Goal: Check status: Check status

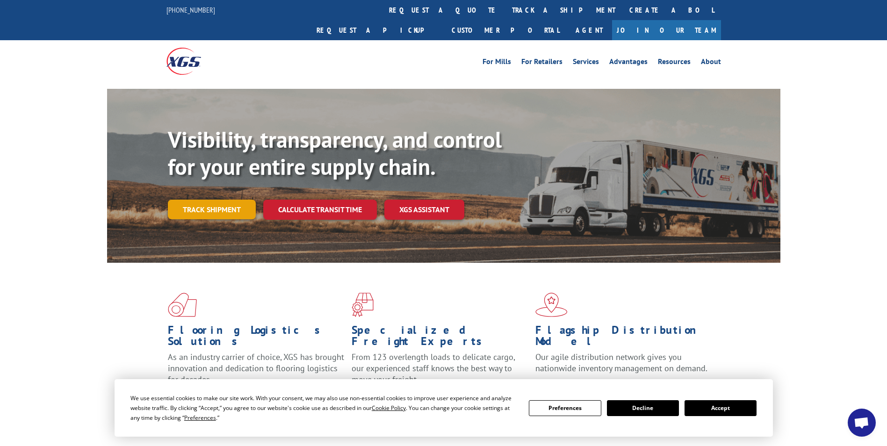
click at [209, 200] on link "Track shipment" at bounding box center [212, 210] width 88 height 20
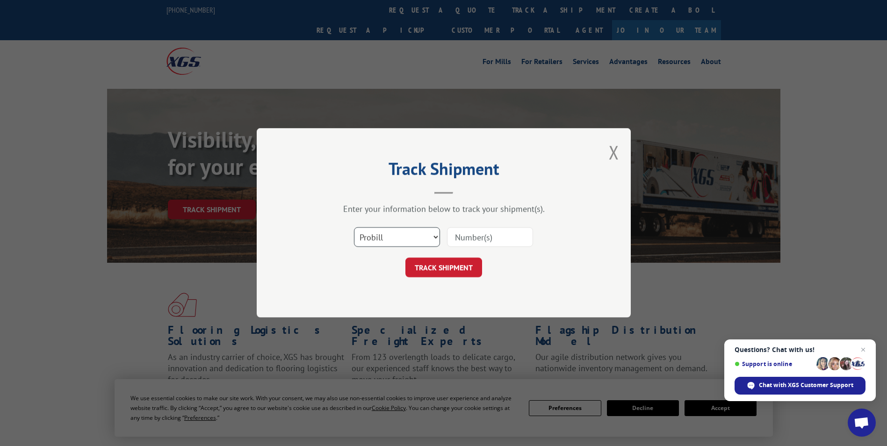
click at [382, 240] on select "Select category... Probill BOL PO" at bounding box center [397, 238] width 86 height 20
select select "po"
click at [354, 228] on select "Select category... Probill BOL PO" at bounding box center [397, 238] width 86 height 20
click at [425, 268] on button "TRACK SHIPMENT" at bounding box center [443, 268] width 77 height 20
type input "60530043"
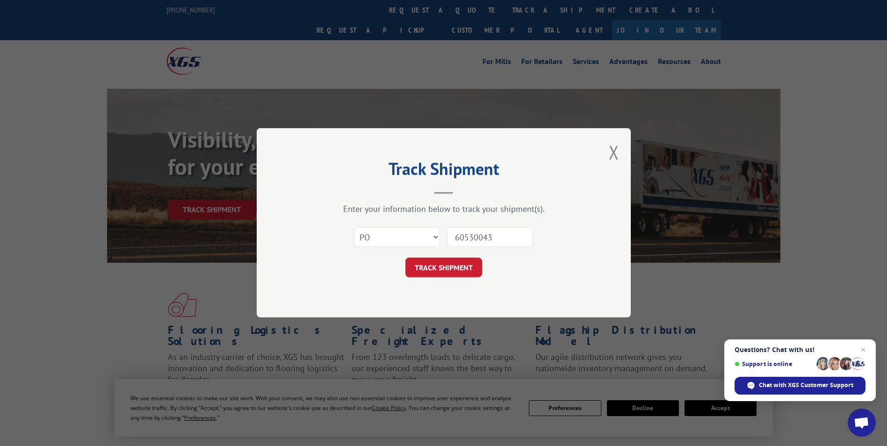
click button "TRACK SHIPMENT" at bounding box center [443, 268] width 77 height 20
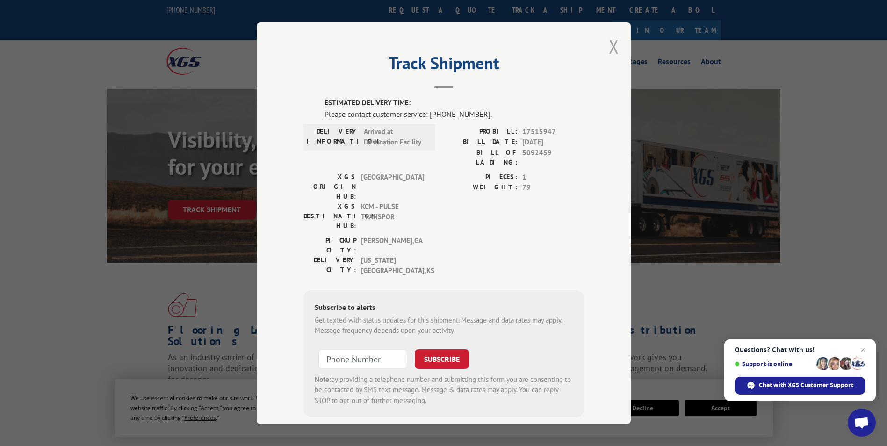
click at [611, 43] on button "Close modal" at bounding box center [614, 46] width 10 height 25
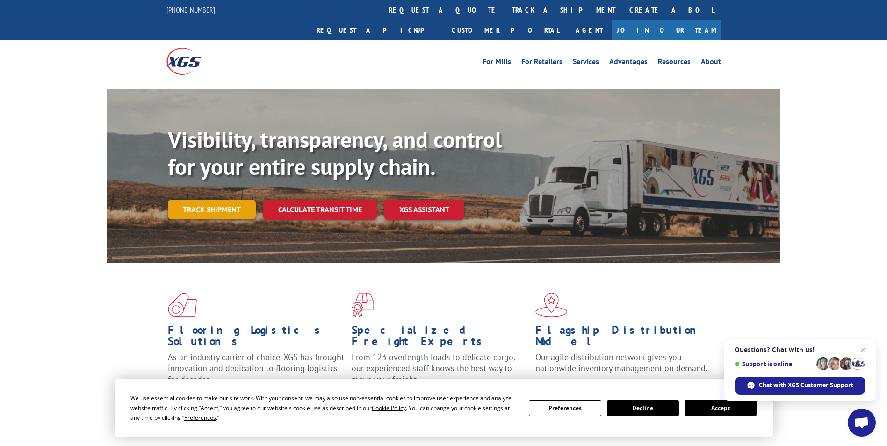
click at [196, 200] on link "Track shipment" at bounding box center [212, 210] width 88 height 20
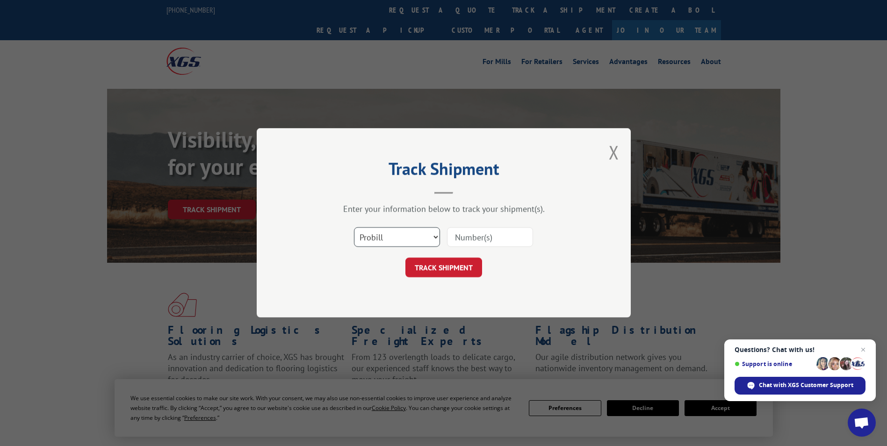
click at [430, 234] on select "Select category... Probill BOL PO" at bounding box center [397, 238] width 86 height 20
select select "po"
click at [354, 228] on select "Select category... Probill BOL PO" at bounding box center [397, 238] width 86 height 20
click at [475, 231] on input at bounding box center [490, 238] width 86 height 20
type input "60430043"
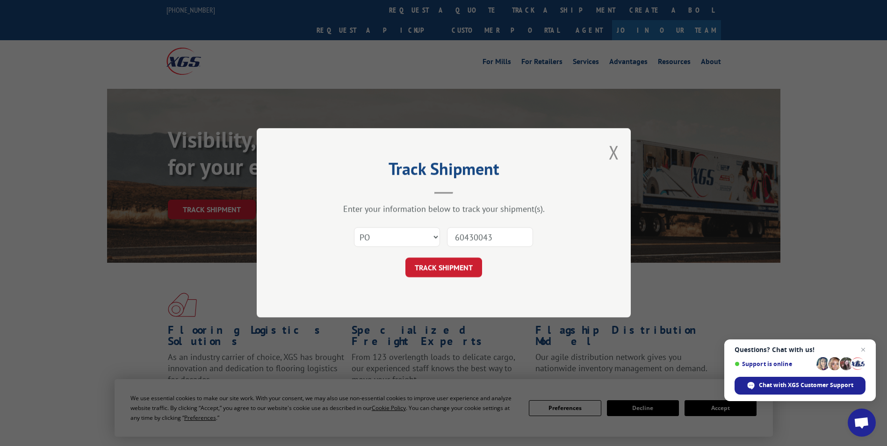
click button "TRACK SHIPMENT" at bounding box center [443, 268] width 77 height 20
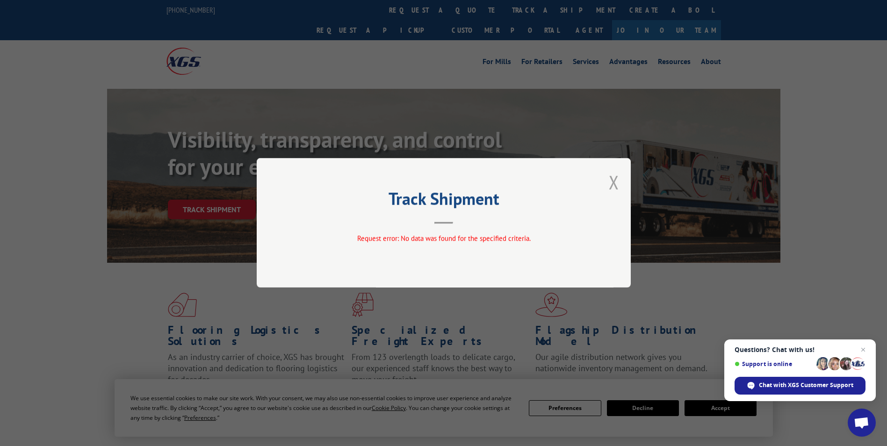
click at [617, 183] on button "Close modal" at bounding box center [614, 182] width 10 height 25
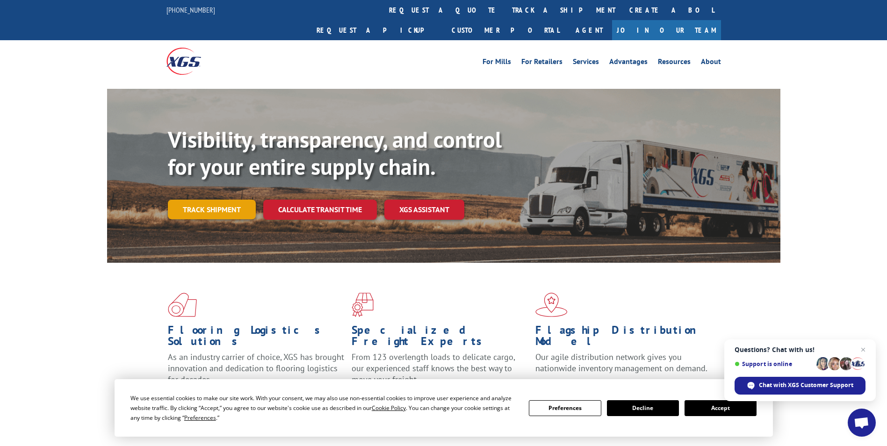
click at [217, 200] on link "Track shipment" at bounding box center [212, 210] width 88 height 20
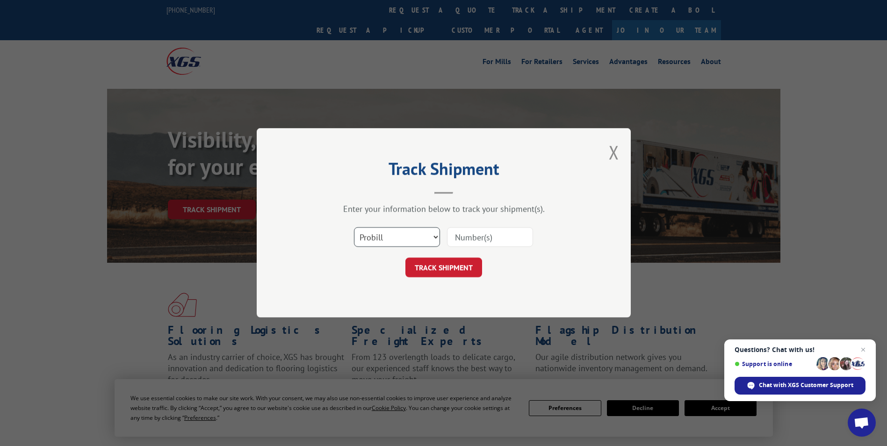
click at [395, 233] on select "Select category... Probill BOL PO" at bounding box center [397, 238] width 86 height 20
select select "po"
click at [354, 228] on select "Select category... Probill BOL PO" at bounding box center [397, 238] width 86 height 20
click at [453, 237] on input at bounding box center [490, 238] width 86 height 20
type input "60530043"
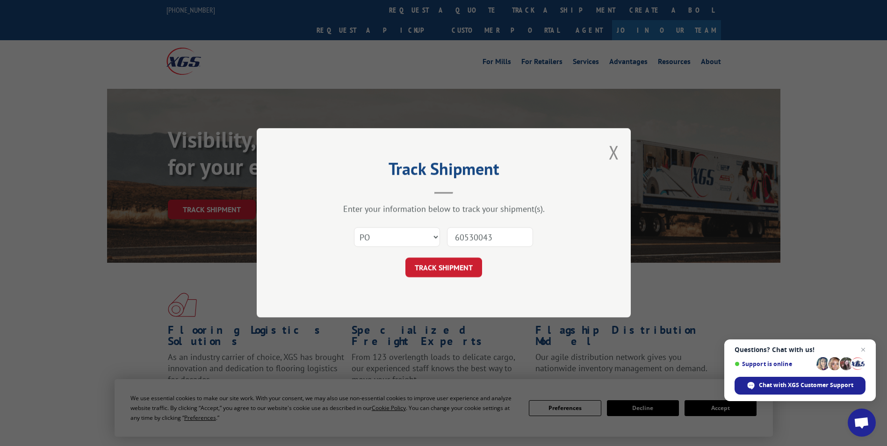
click button "TRACK SHIPMENT" at bounding box center [443, 268] width 77 height 20
